Goal: Information Seeking & Learning: Learn about a topic

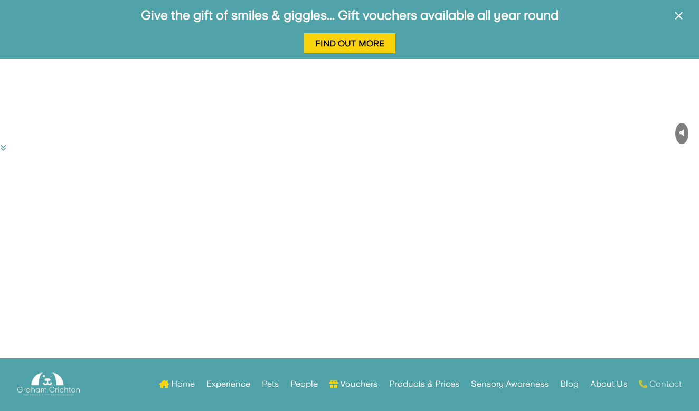
click at [650, 384] on link "Contact" at bounding box center [659, 384] width 43 height 41
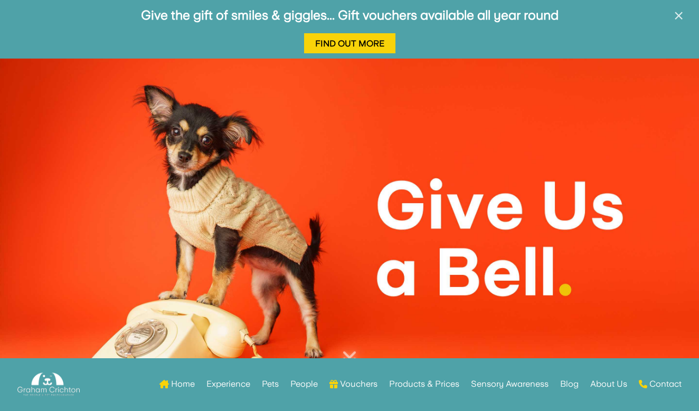
click at [679, 17] on span "×" at bounding box center [678, 16] width 10 height 20
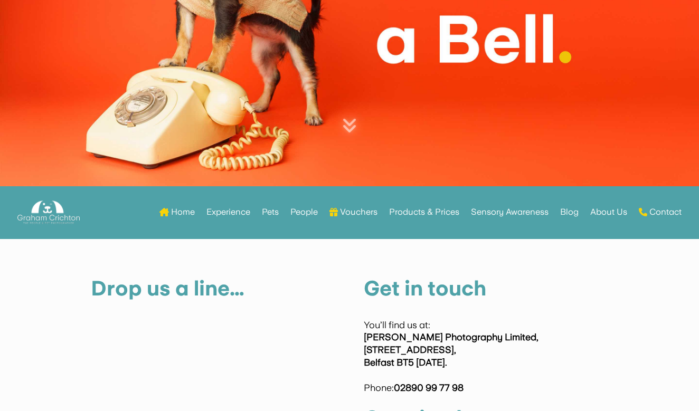
scroll to position [178, 0]
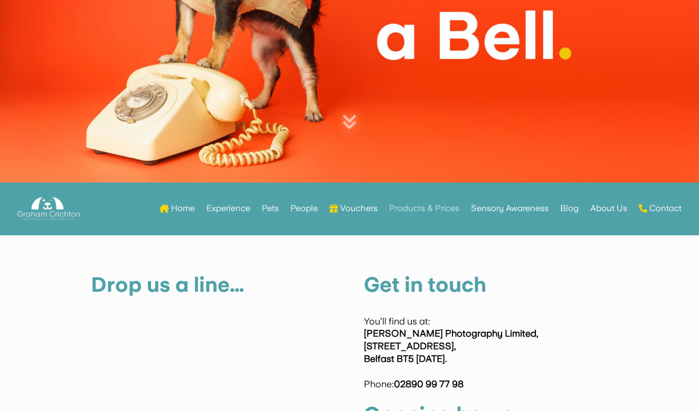
click at [437, 209] on link "Products & Prices" at bounding box center [424, 208] width 70 height 41
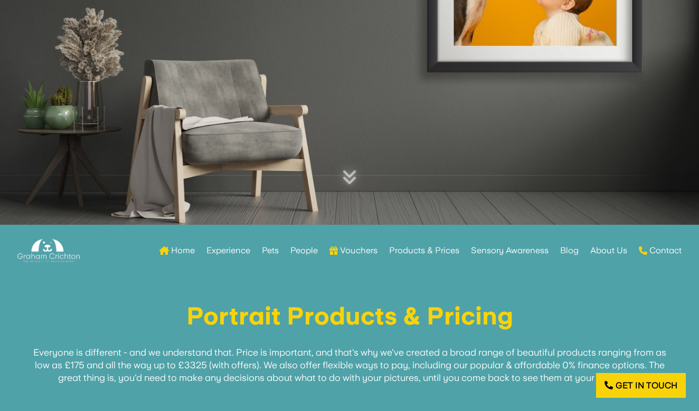
scroll to position [161, 0]
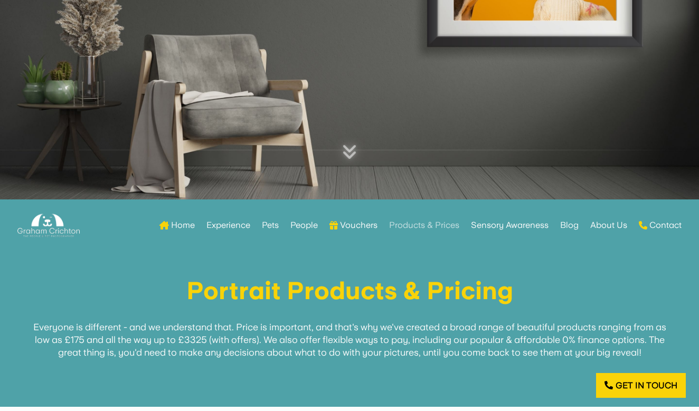
click at [432, 229] on link "Products & Prices" at bounding box center [424, 225] width 70 height 41
